Goal: Find specific page/section

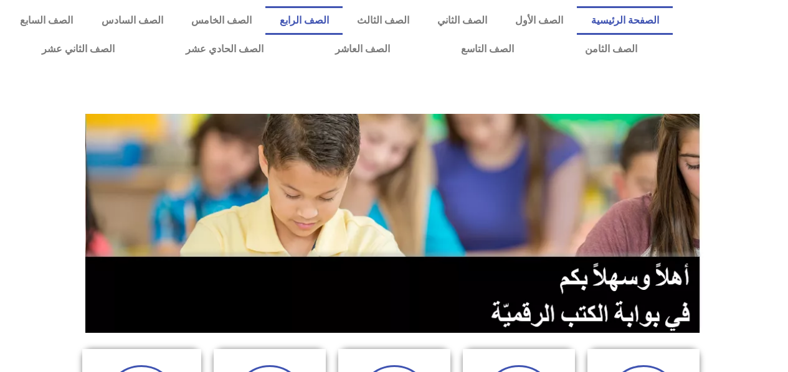
click at [343, 20] on link "الصف الرابع" at bounding box center [303, 20] width 77 height 29
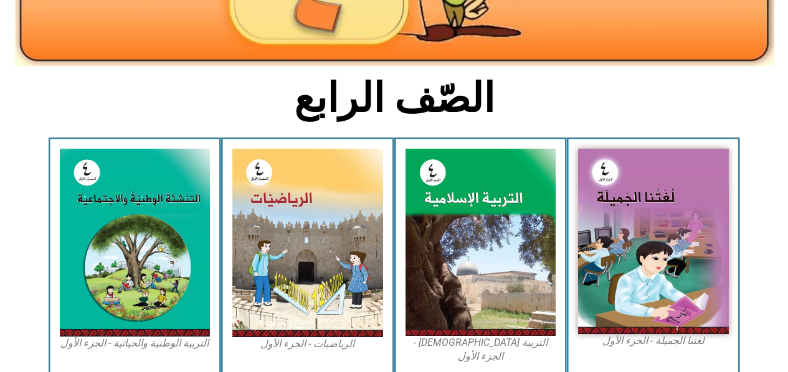
scroll to position [311, 0]
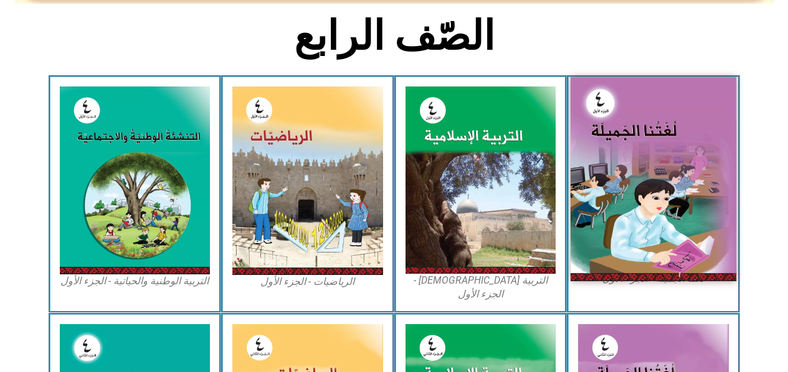
click at [644, 131] on img at bounding box center [654, 179] width 166 height 204
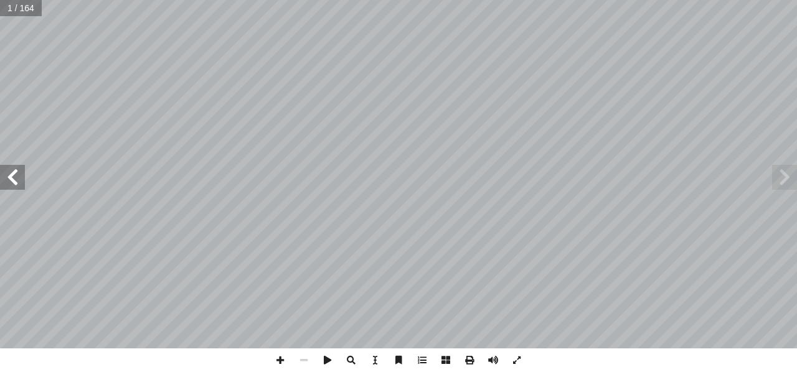
click at [8, 172] on span at bounding box center [12, 177] width 25 height 25
click at [15, 187] on span at bounding box center [12, 177] width 25 height 25
click at [15, 181] on span at bounding box center [12, 177] width 25 height 25
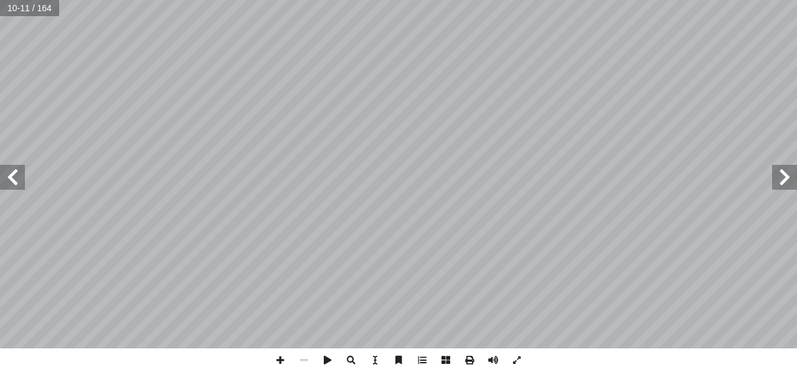
click at [12, 183] on span at bounding box center [12, 177] width 25 height 25
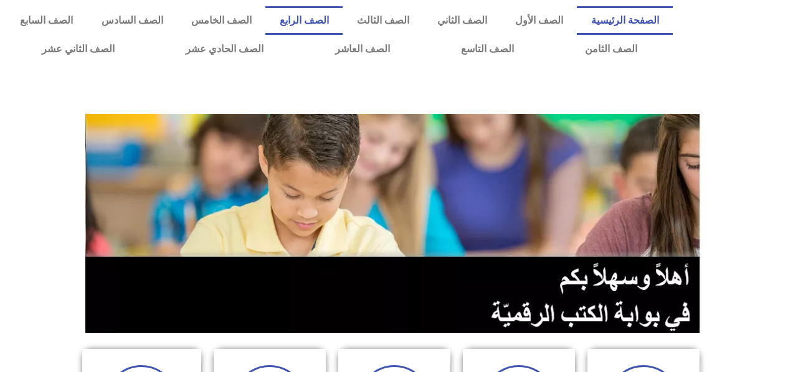
click at [323, 22] on link "الصف الرابع" at bounding box center [303, 20] width 77 height 29
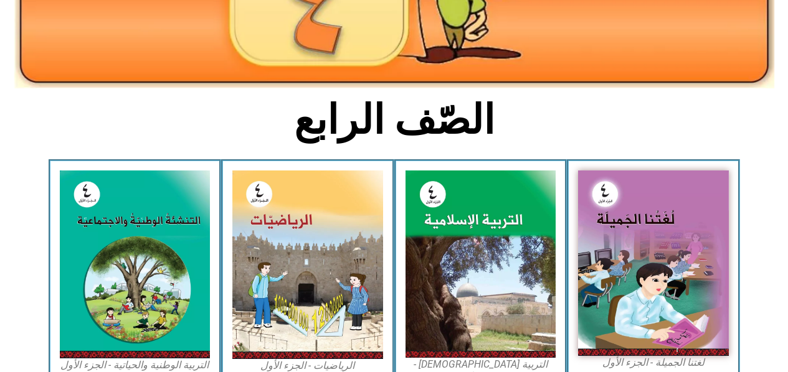
scroll to position [249, 0]
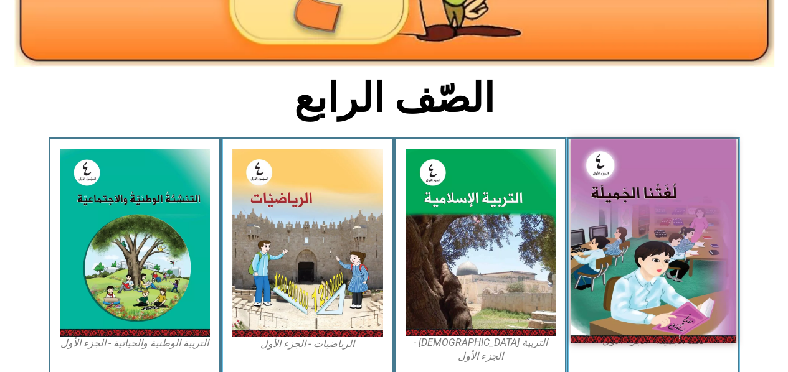
click at [619, 197] on img at bounding box center [654, 242] width 166 height 204
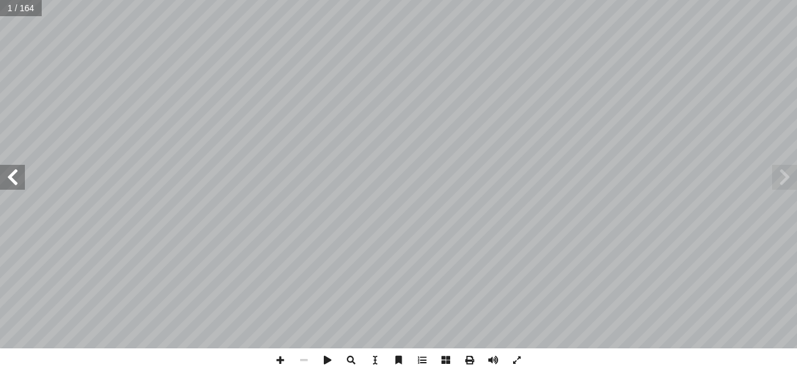
click at [17, 174] on span at bounding box center [12, 177] width 25 height 25
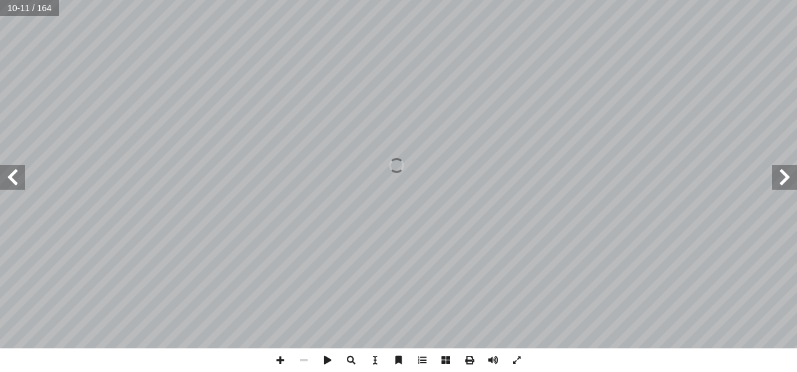
click at [17, 174] on span at bounding box center [12, 177] width 25 height 25
click at [455, 0] on html "الصفحة الرئيسية الصف الأول الصف الثاني الصف الثالث الصف الرابع الصف الخامس الصف…" at bounding box center [398, 56] width 797 height 113
